Goal: Use online tool/utility: Utilize a website feature to perform a specific function

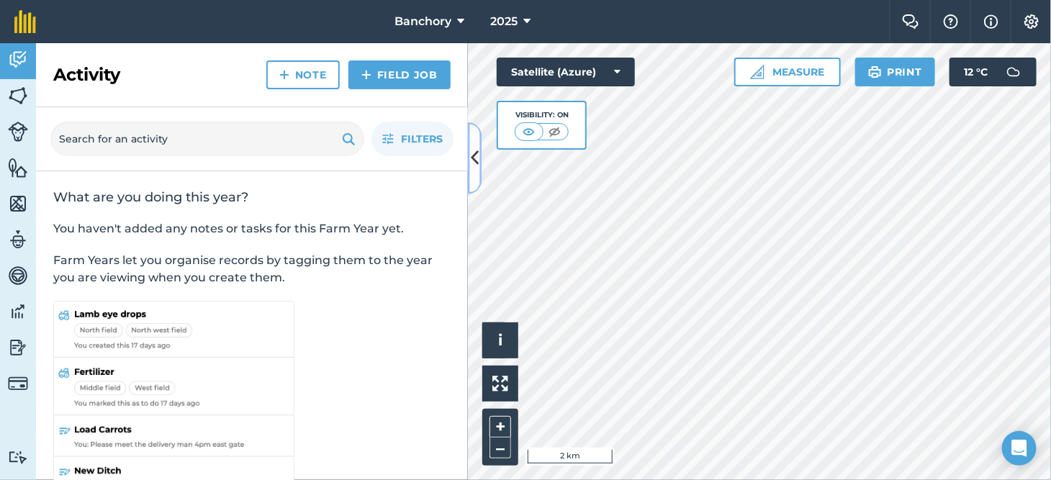
click at [471, 160] on icon at bounding box center [475, 157] width 8 height 25
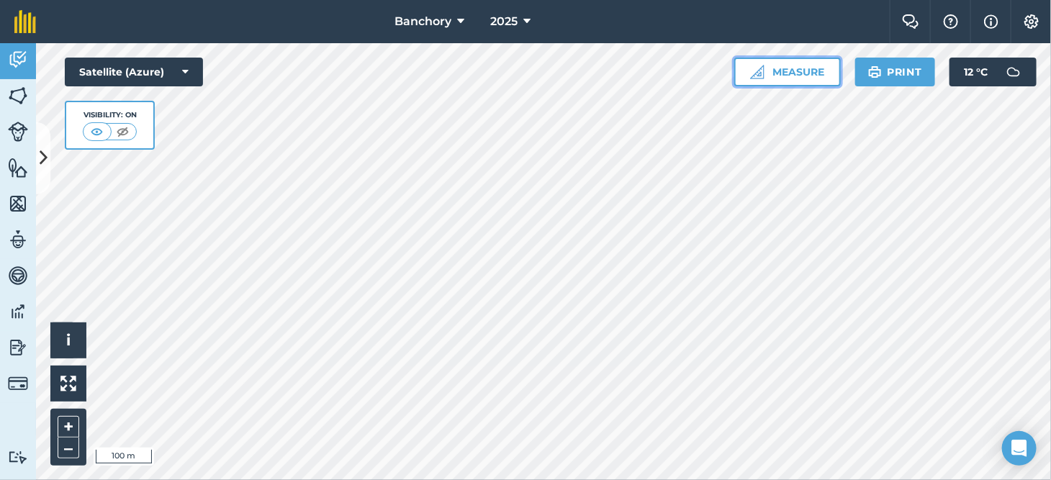
click at [750, 71] on img at bounding box center [757, 72] width 14 height 14
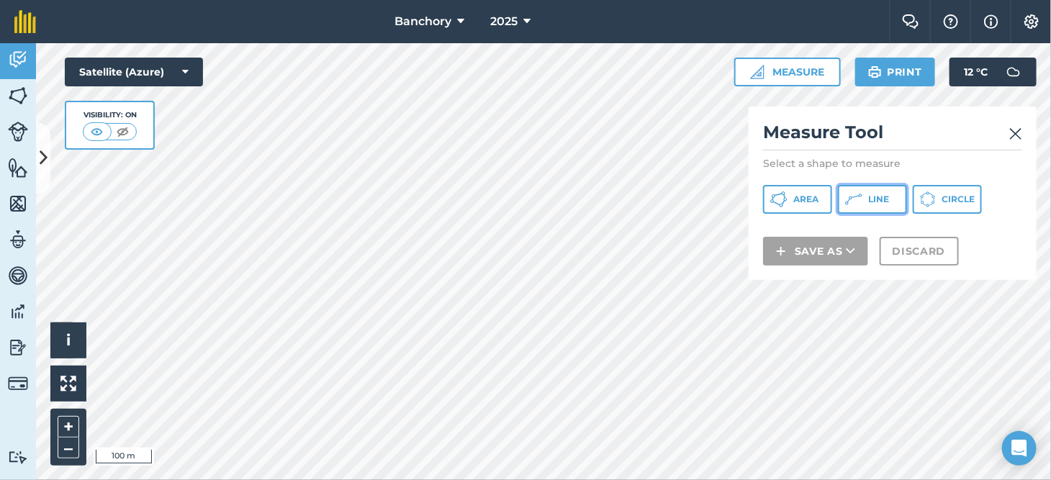
click at [840, 214] on button "Line" at bounding box center [872, 199] width 69 height 29
click at [203, 150] on div "Satellite (Azure) Visibility: On" at bounding box center [134, 104] width 138 height 92
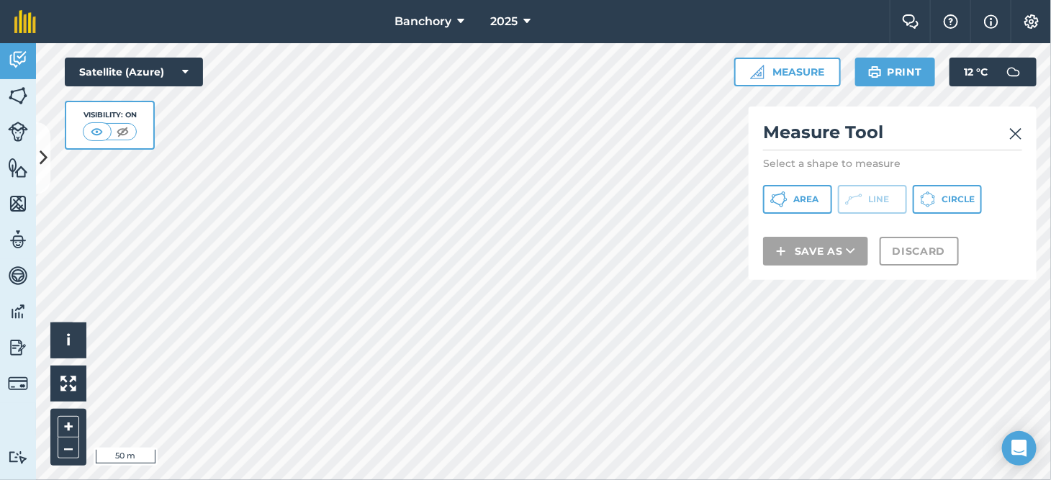
click at [203, 145] on div "Satellite (Azure) Visibility: On" at bounding box center [134, 104] width 138 height 92
click at [800, 214] on button "Area" at bounding box center [797, 199] width 69 height 29
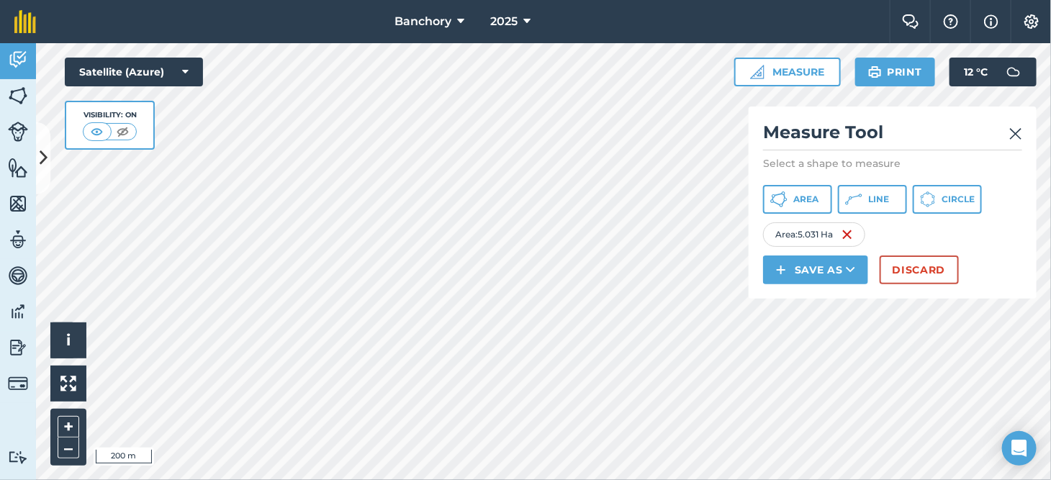
click at [840, 143] on img at bounding box center [1015, 133] width 13 height 17
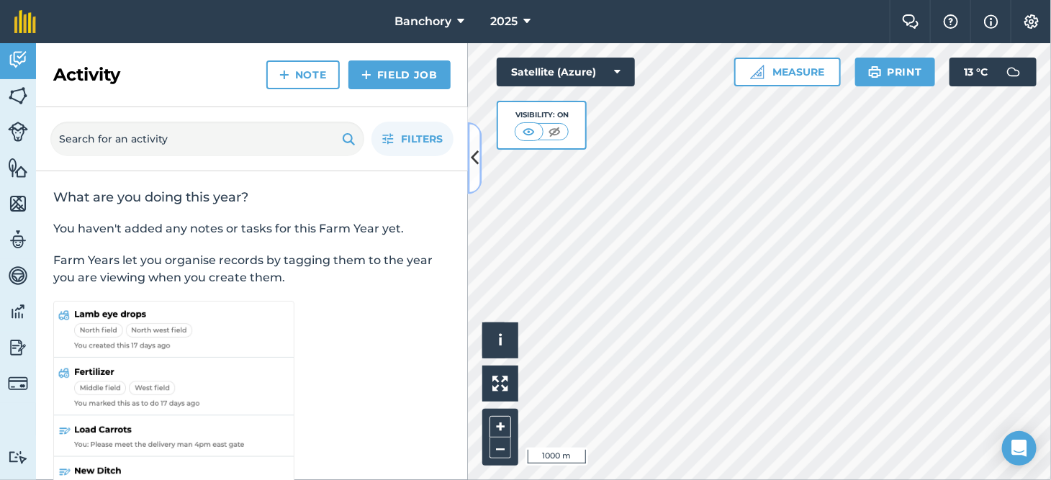
click at [476, 151] on icon at bounding box center [475, 157] width 8 height 25
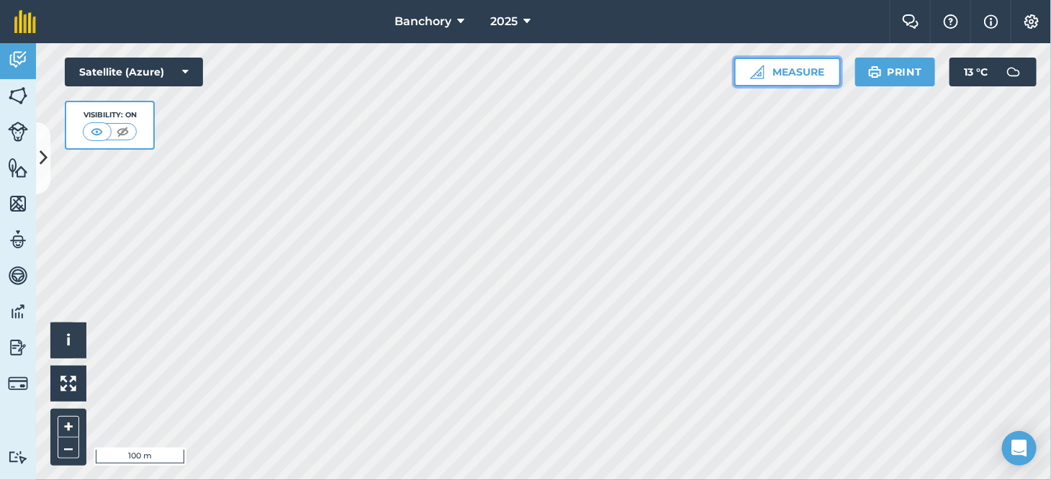
click at [734, 75] on button "Measure" at bounding box center [787, 72] width 107 height 29
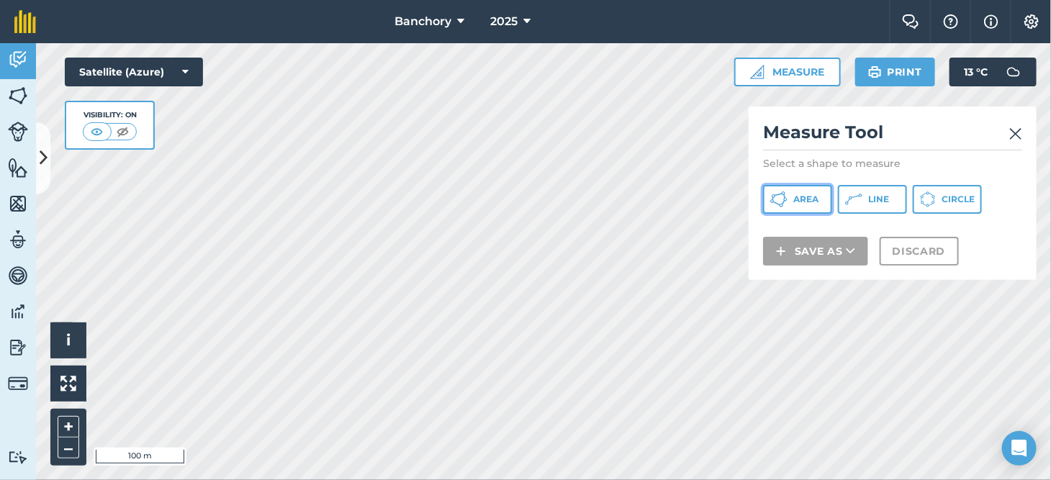
click at [818, 205] on span "Area" at bounding box center [805, 200] width 25 height 12
click at [926, 479] on html "Banchory 2025 Farm Chat Help Info Settings Banchory - 2025 Reproduced with the …" at bounding box center [525, 240] width 1051 height 480
click at [1009, 143] on img at bounding box center [1015, 133] width 13 height 17
